Goal: Book appointment/travel/reservation

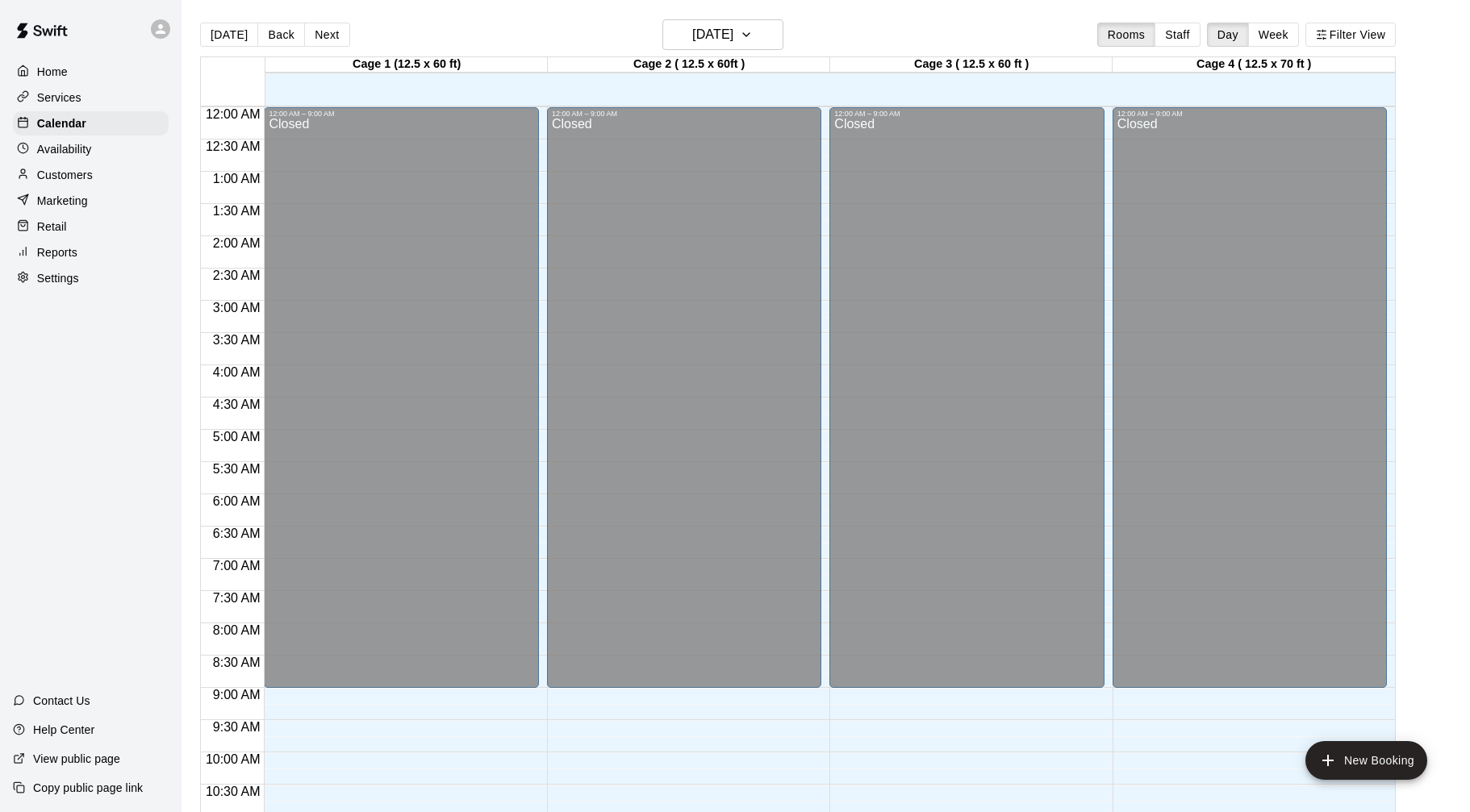
scroll to position [777, 0]
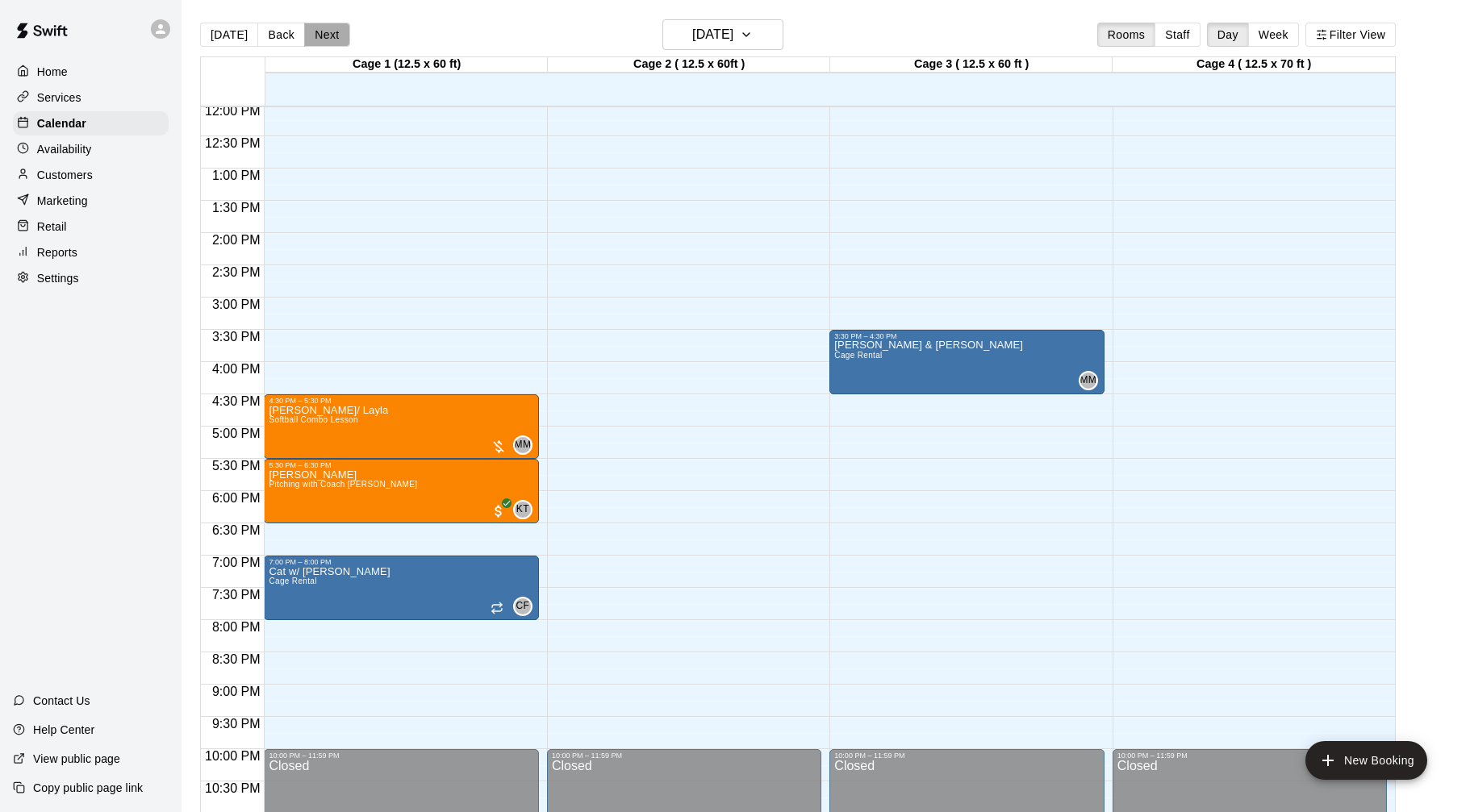
click at [331, 36] on button "Next" at bounding box center [326, 35] width 45 height 24
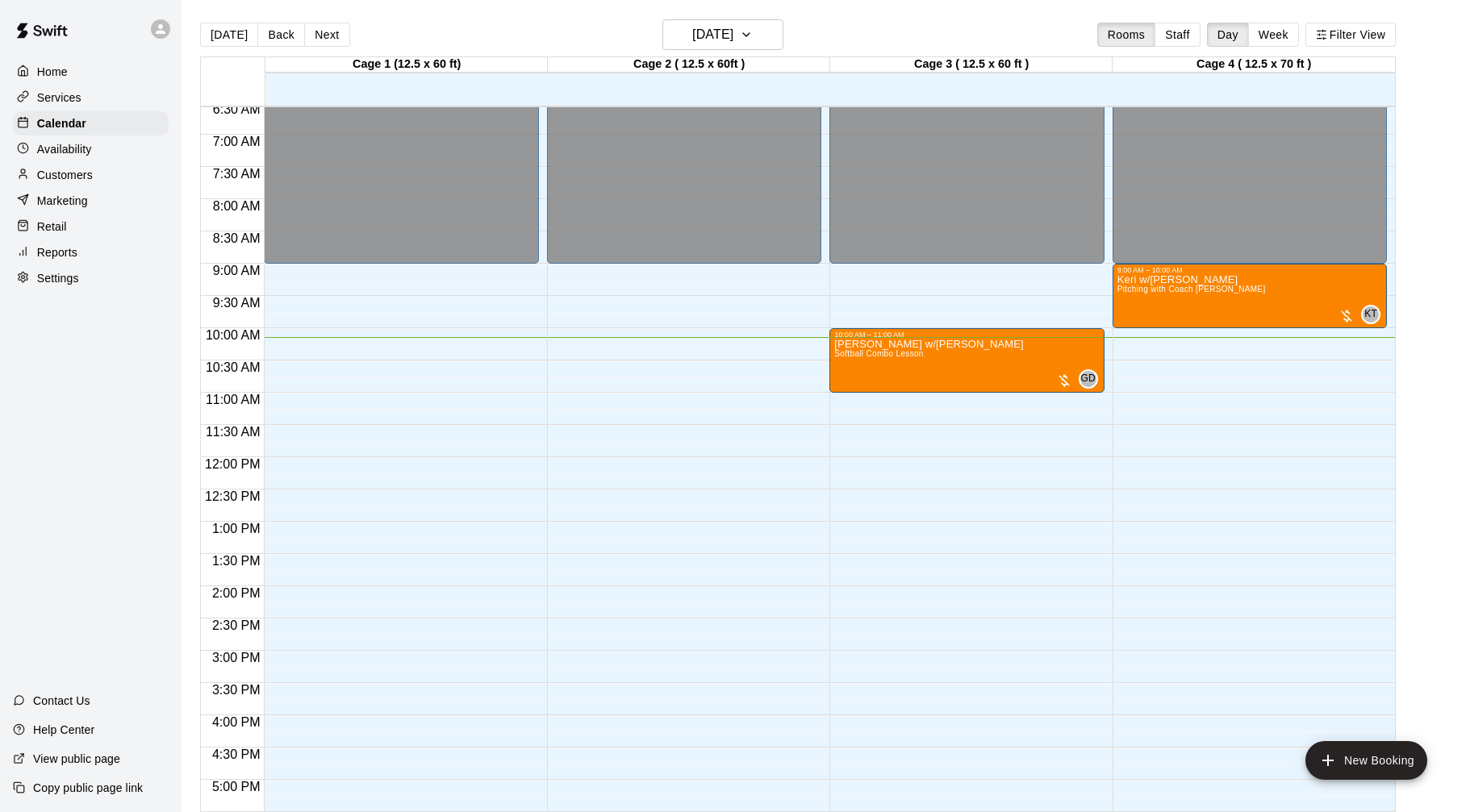
scroll to position [421, 0]
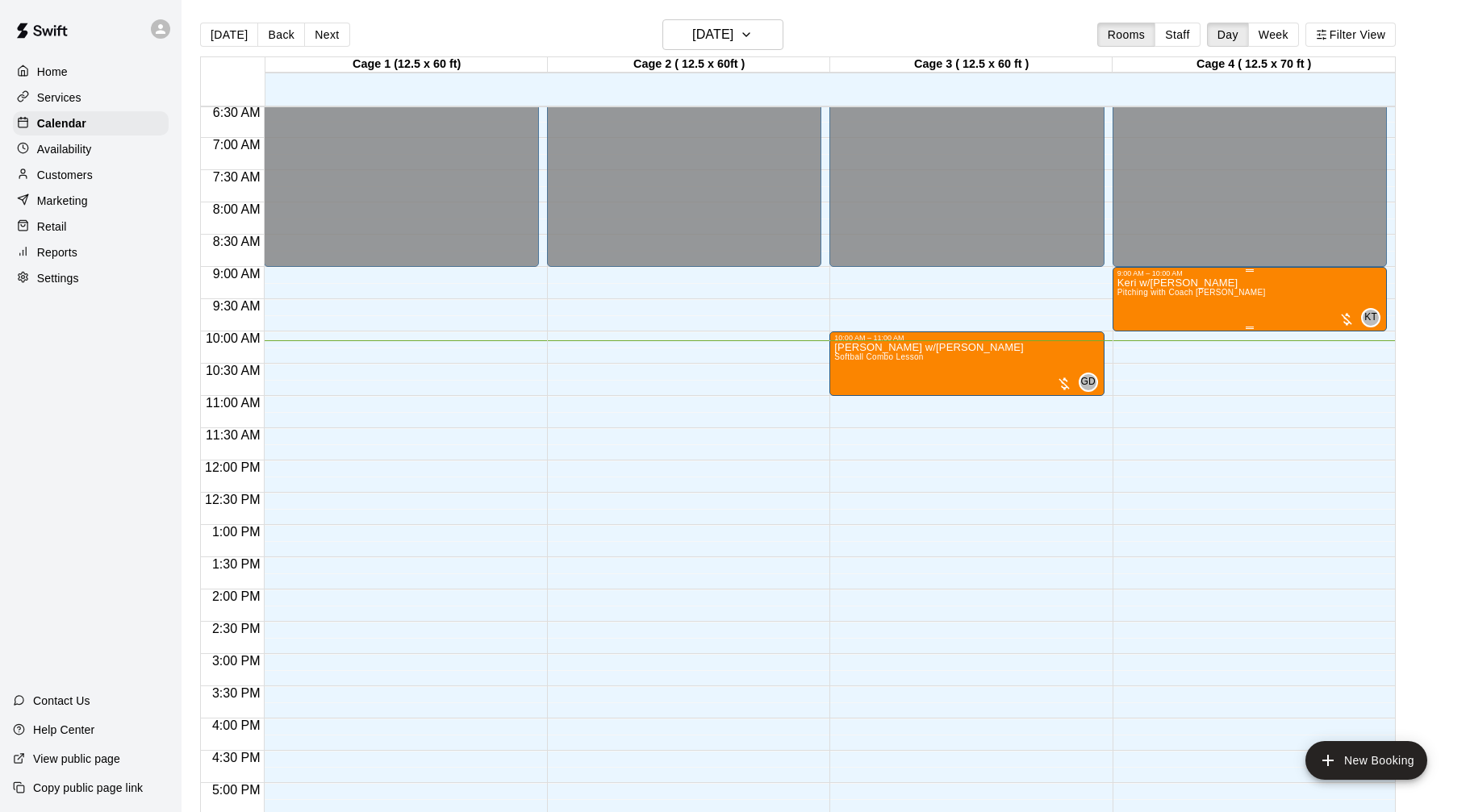
click at [1347, 320] on div at bounding box center [1347, 320] width 16 height 16
click at [1357, 370] on img "edit" at bounding box center [1354, 366] width 19 height 19
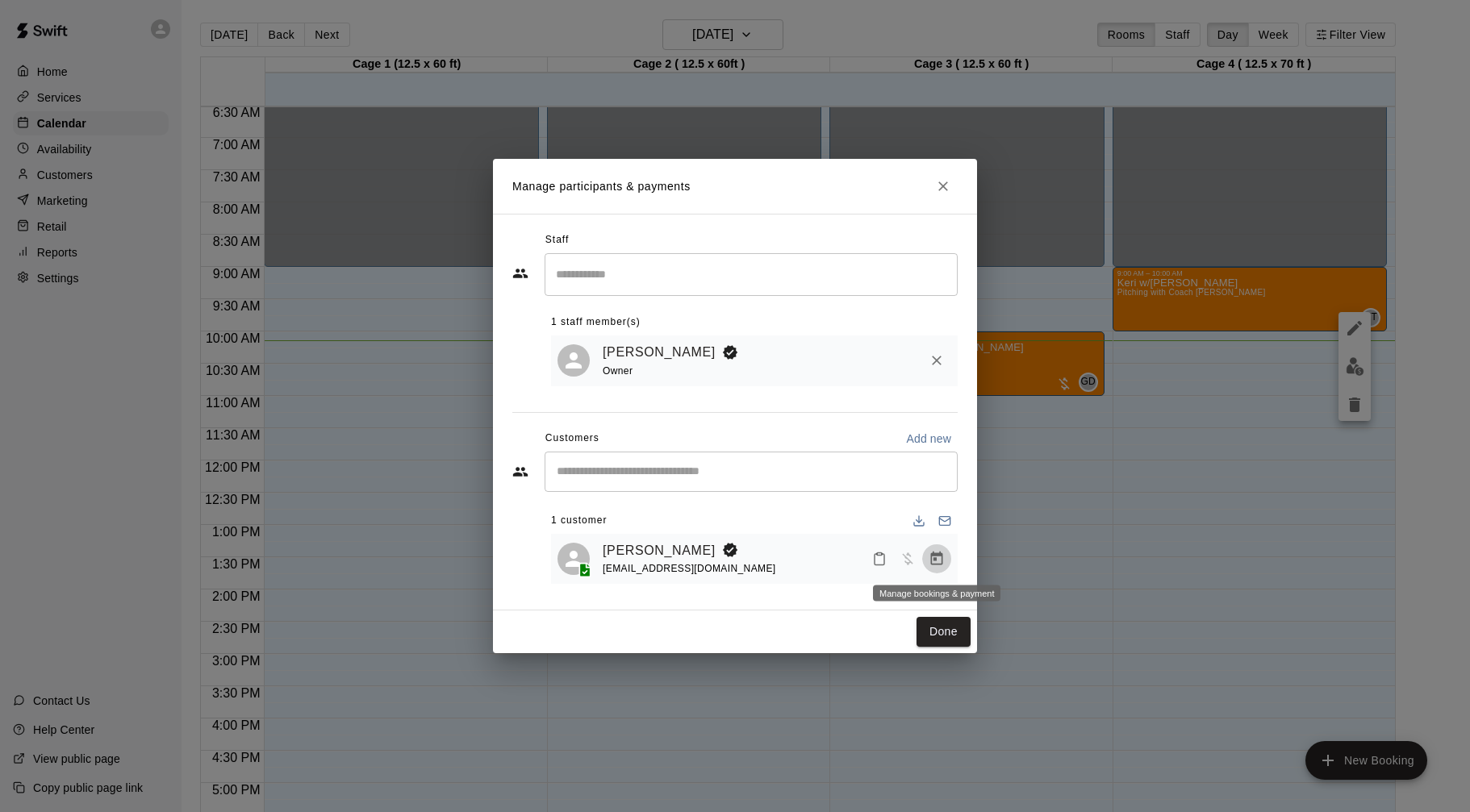
click at [945, 554] on button "Manage bookings & payment" at bounding box center [936, 558] width 29 height 29
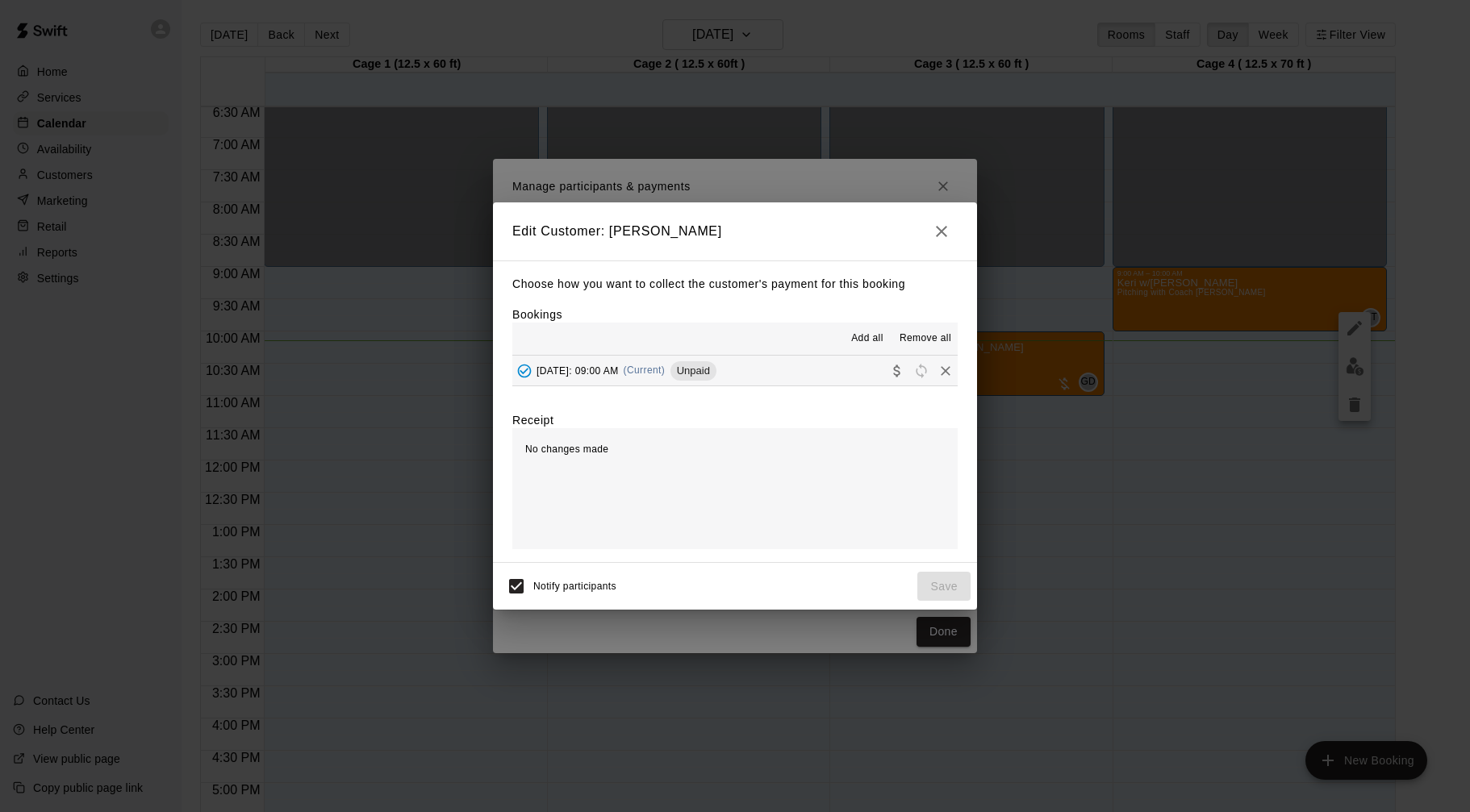
click at [875, 366] on button "[DATE]: 09:00 AM (Current) Unpaid" at bounding box center [735, 370] width 445 height 30
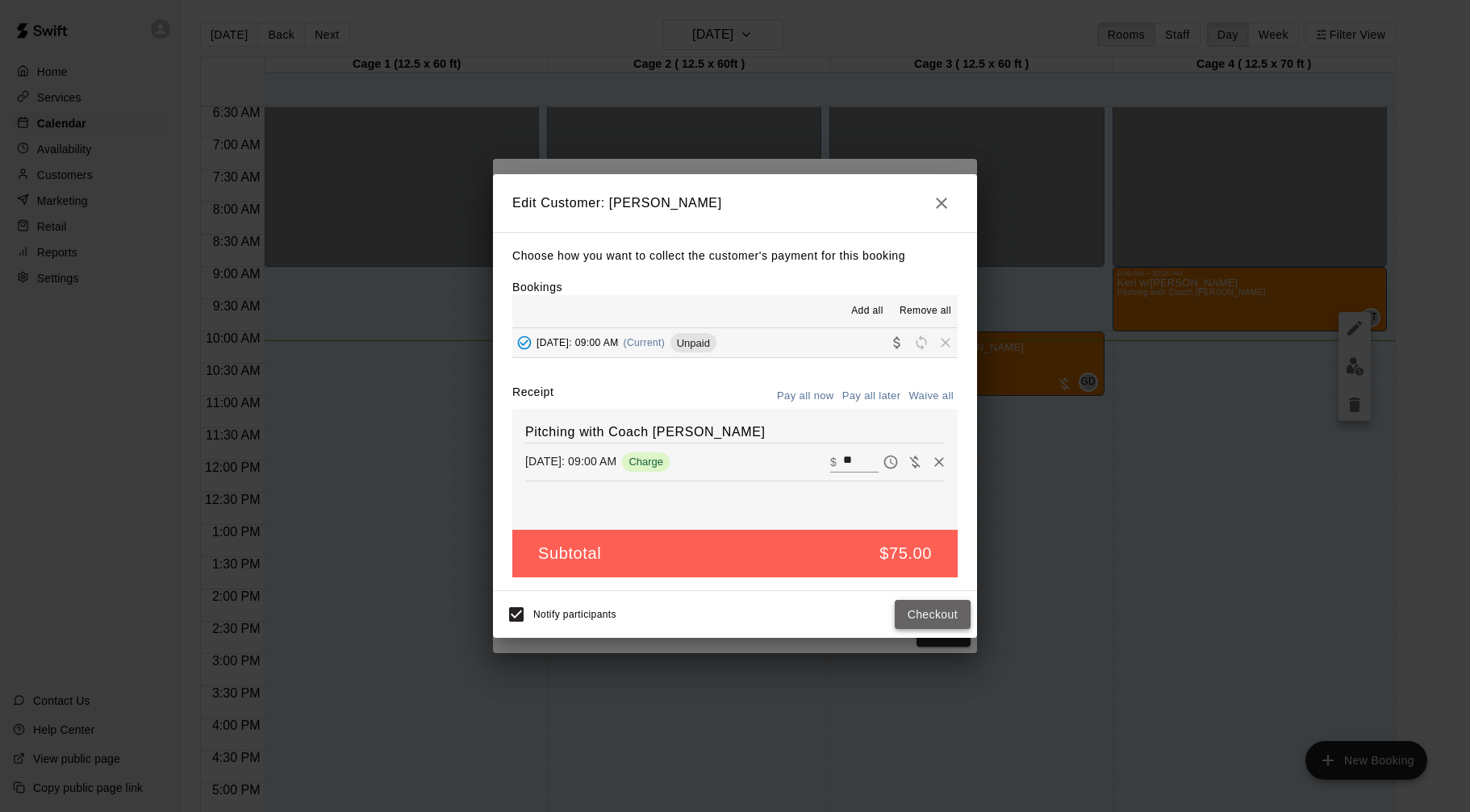
click at [929, 623] on button "Checkout" at bounding box center [932, 615] width 76 height 30
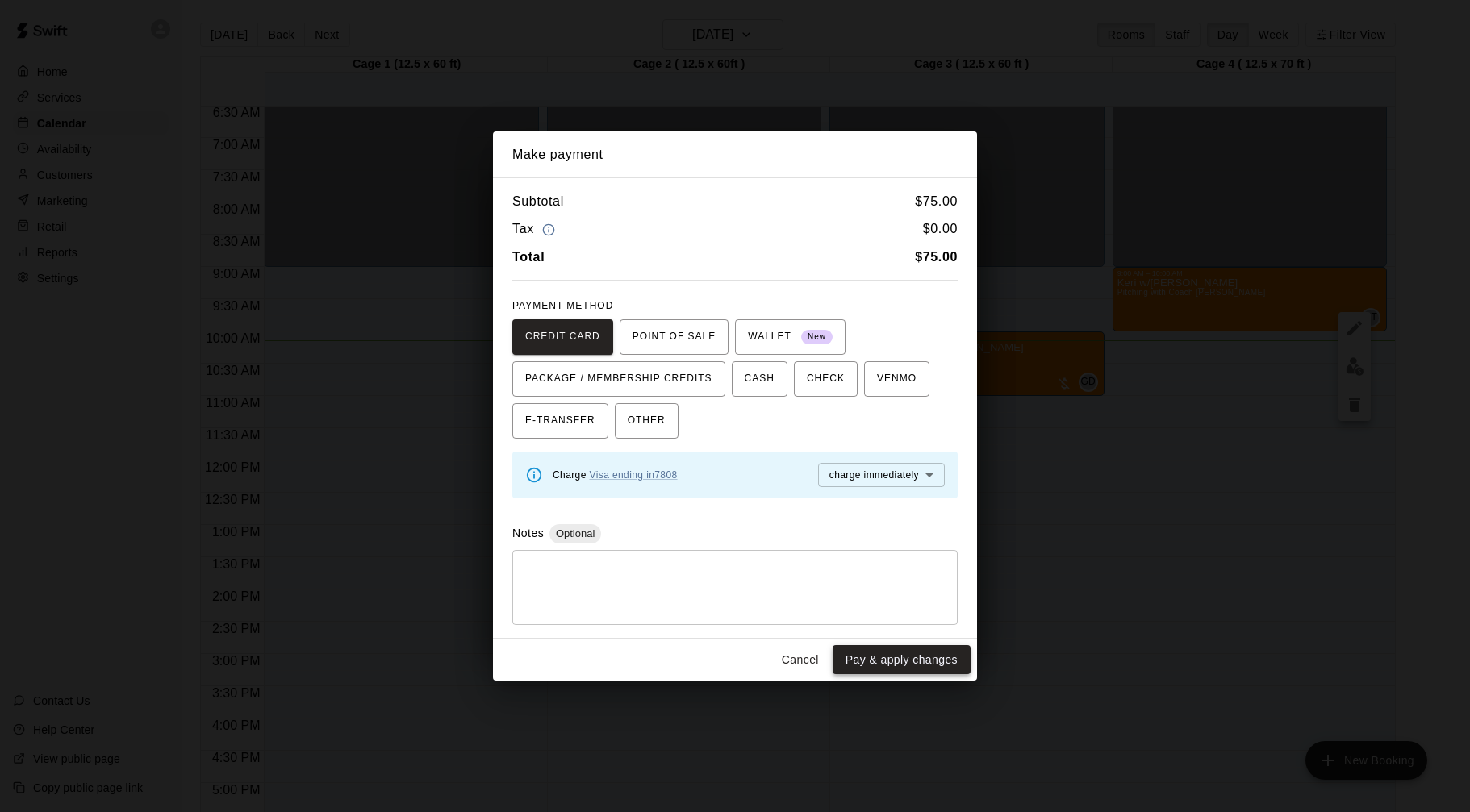
click at [911, 656] on button "Pay & apply changes" at bounding box center [901, 660] width 138 height 30
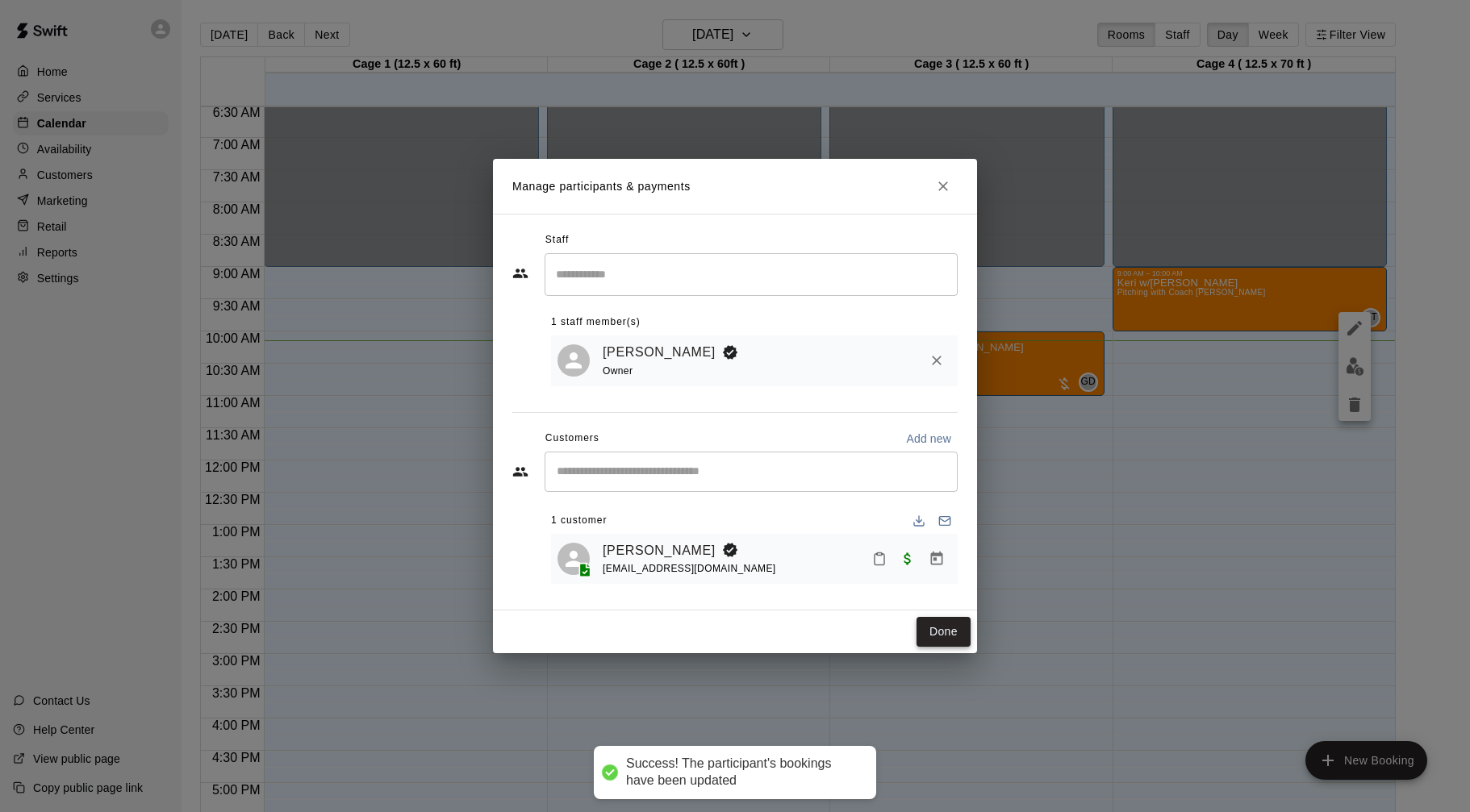
click at [959, 638] on button "Done" at bounding box center [943, 631] width 54 height 30
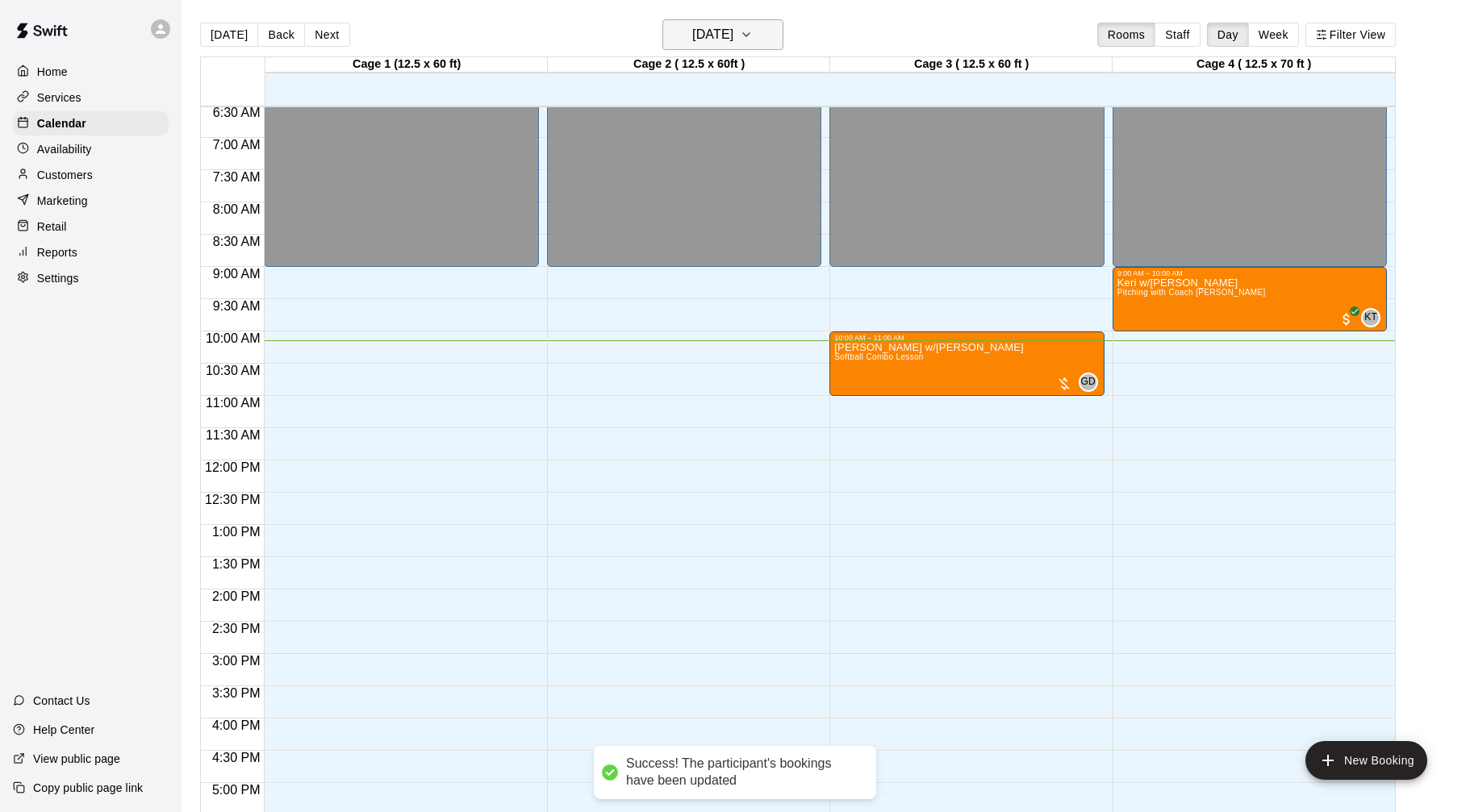
click at [733, 28] on h6 "[DATE]" at bounding box center [712, 35] width 41 height 23
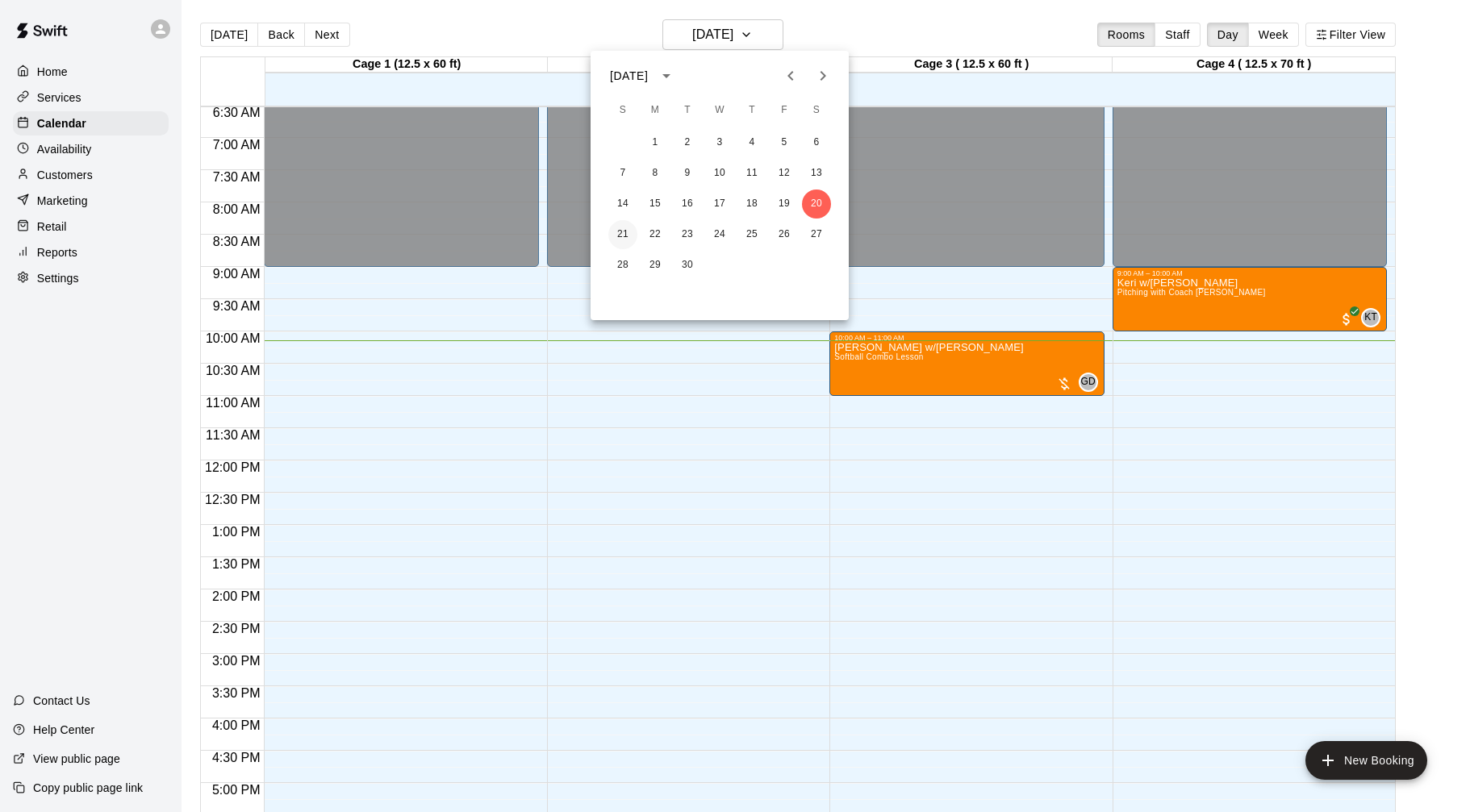
click at [631, 227] on button "21" at bounding box center [623, 235] width 29 height 29
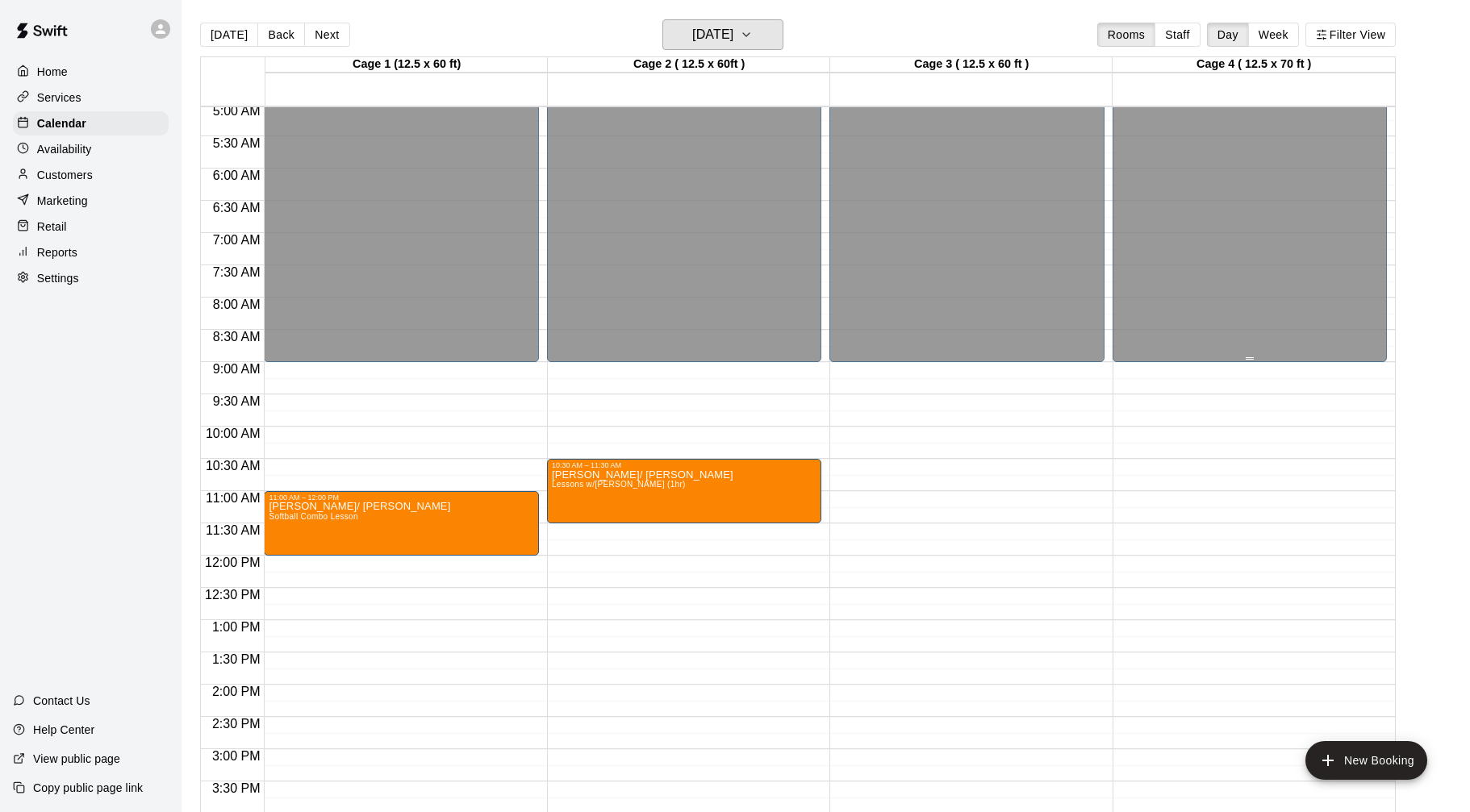
scroll to position [326, 0]
